Goal: Find specific page/section: Find specific page/section

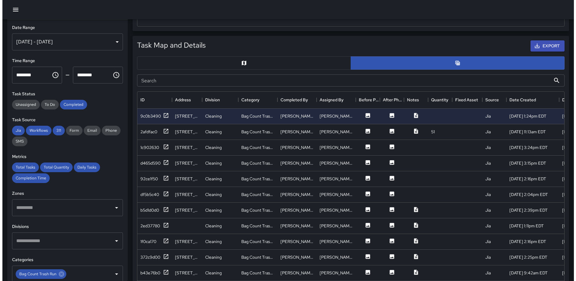
scroll to position [220, 422]
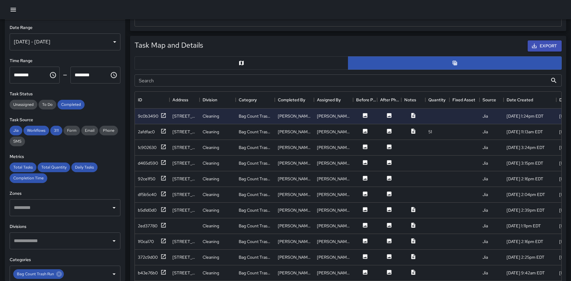
click at [11, 7] on icon "button" at bounding box center [13, 9] width 7 height 7
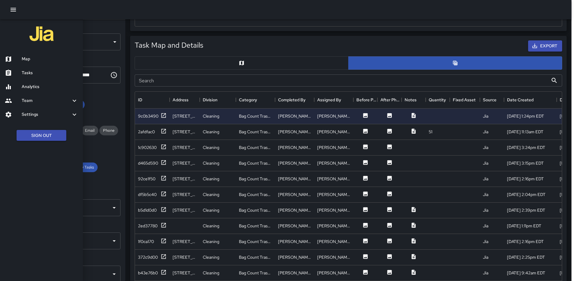
click at [29, 56] on h6 "Map" at bounding box center [50, 59] width 56 height 7
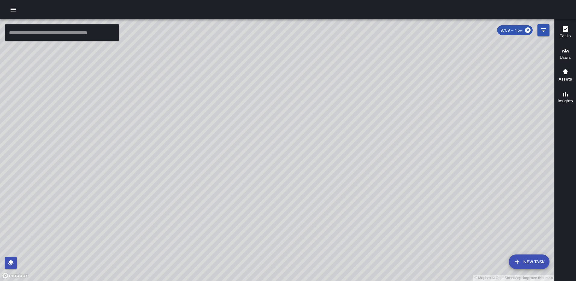
click at [563, 32] on icon "button" at bounding box center [565, 28] width 7 height 7
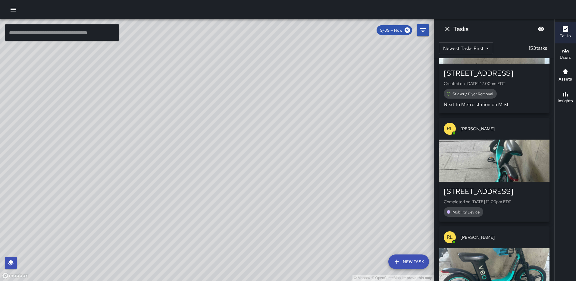
scroll to position [874, 0]
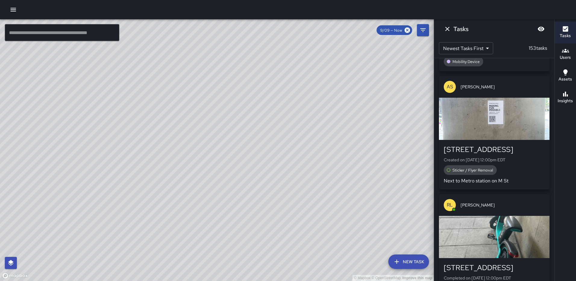
click at [486, 120] on div "button" at bounding box center [494, 119] width 111 height 42
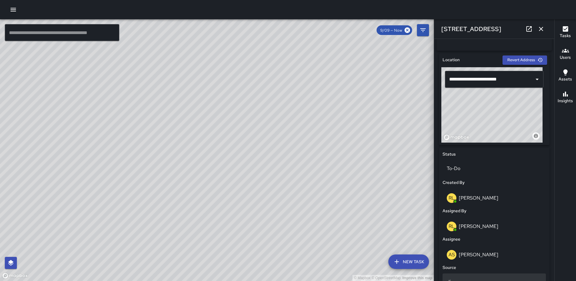
scroll to position [211, 0]
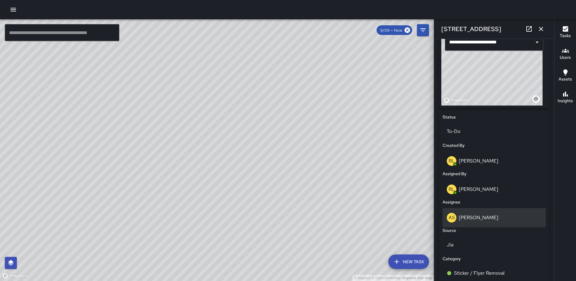
click at [487, 222] on div "AS [PERSON_NAME]" at bounding box center [494, 218] width 95 height 10
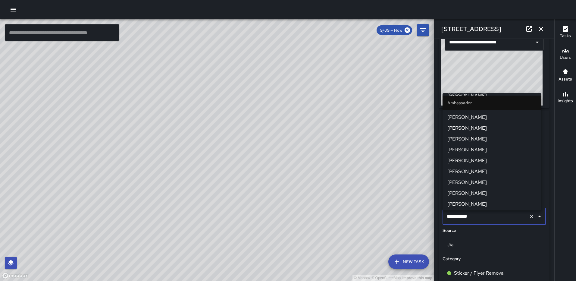
scroll to position [32, 0]
click at [479, 202] on span "[PERSON_NAME]" at bounding box center [491, 202] width 89 height 7
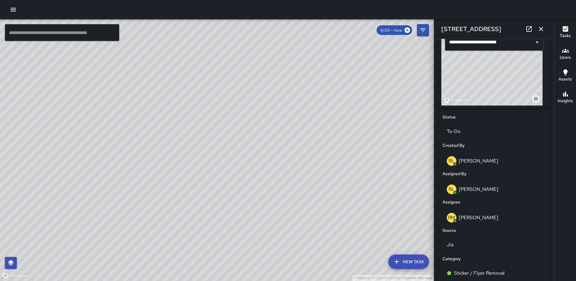
click at [541, 28] on icon "button" at bounding box center [541, 29] width 4 height 4
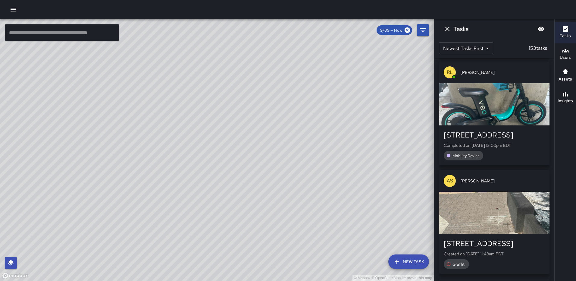
scroll to position [1145, 0]
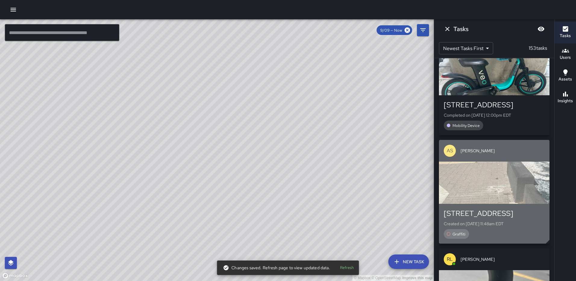
click at [479, 175] on div "button" at bounding box center [494, 182] width 111 height 42
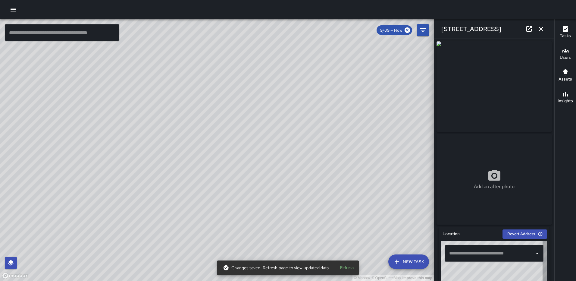
type input "**********"
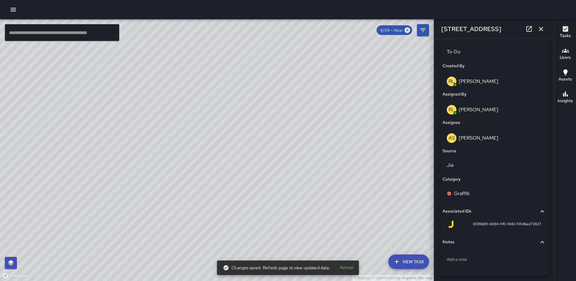
scroll to position [305, 0]
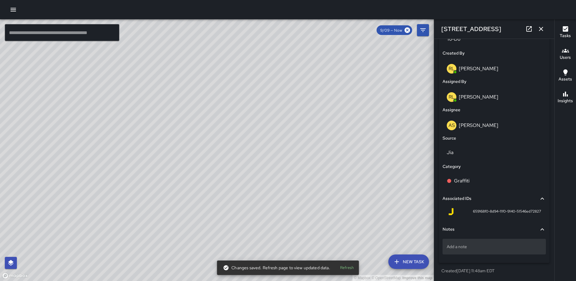
click at [469, 248] on p "Add a note" at bounding box center [494, 246] width 95 height 6
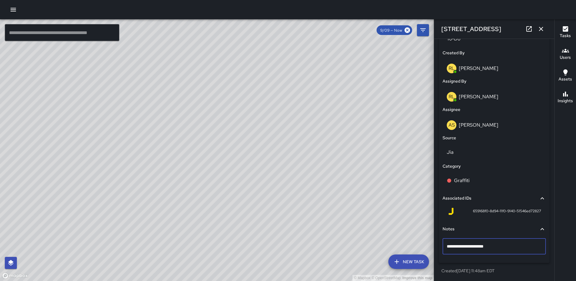
type textarea "**********"
click at [541, 30] on icon "button" at bounding box center [540, 28] width 7 height 7
